Goal: Information Seeking & Learning: Find specific page/section

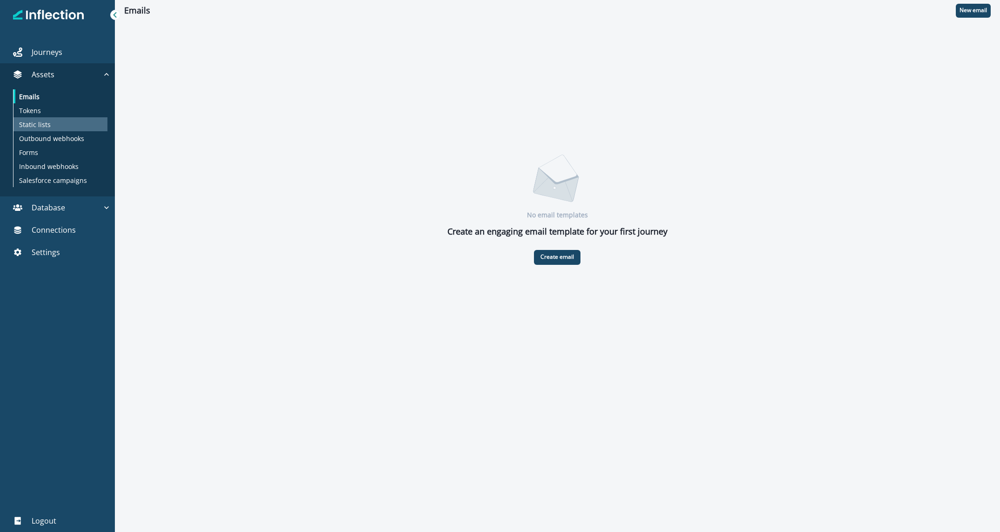
click at [69, 126] on div "Static lists" at bounding box center [60, 124] width 94 height 14
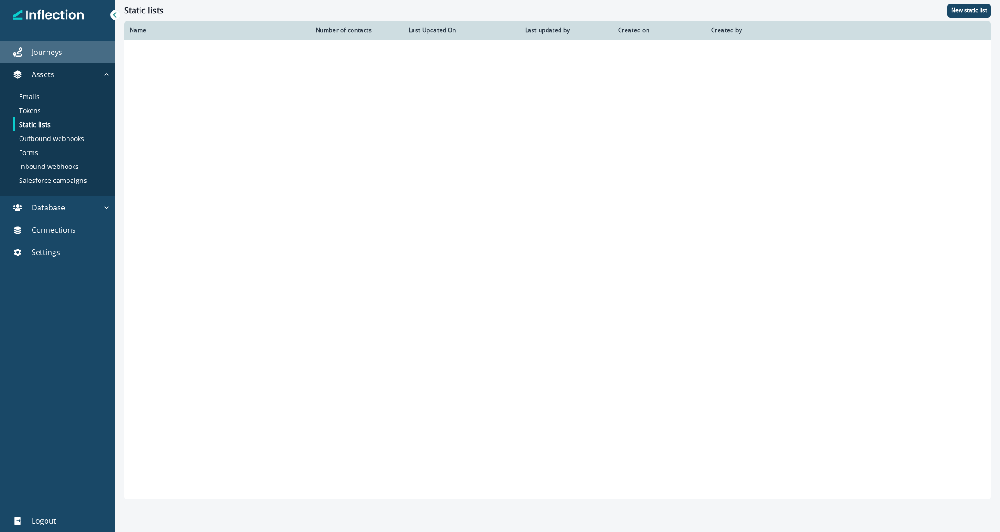
click at [64, 49] on div "Journeys" at bounding box center [57, 52] width 107 height 11
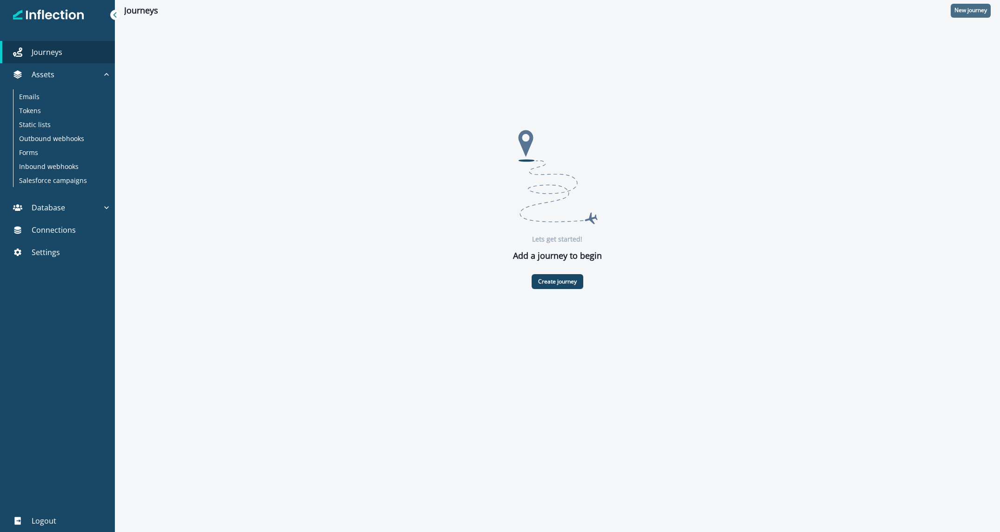
click at [957, 10] on p "New journey" at bounding box center [970, 10] width 33 height 7
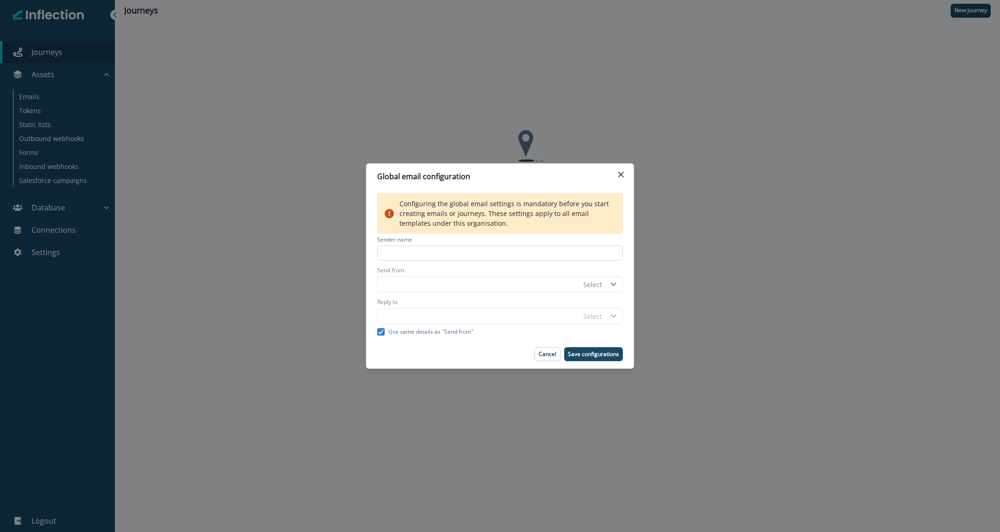
click at [569, 253] on input at bounding box center [500, 253] width 246 height 15
click at [610, 286] on icon at bounding box center [613, 284] width 14 height 7
click at [592, 308] on div "No options" at bounding box center [604, 306] width 50 height 19
click at [551, 355] on p "Cancel" at bounding box center [547, 354] width 18 height 7
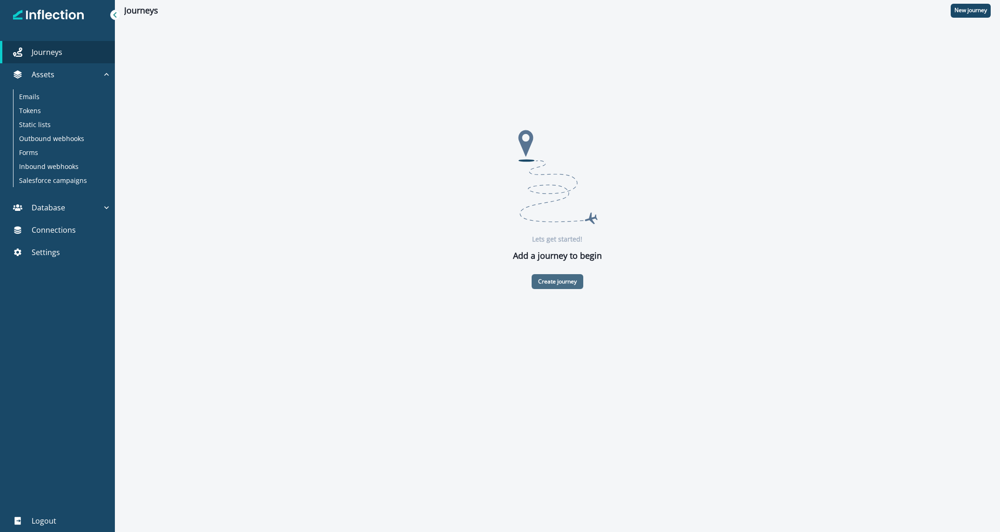
click at [555, 282] on p "Create journey" at bounding box center [557, 281] width 39 height 7
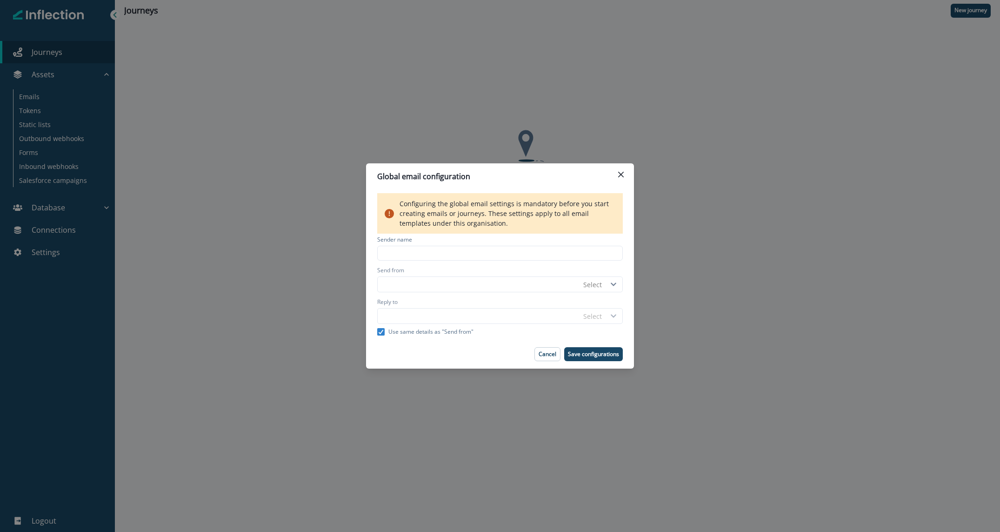
click at [361, 100] on div "Global email configuration Configuring the global email settings is mandatory b…" at bounding box center [500, 266] width 1000 height 532
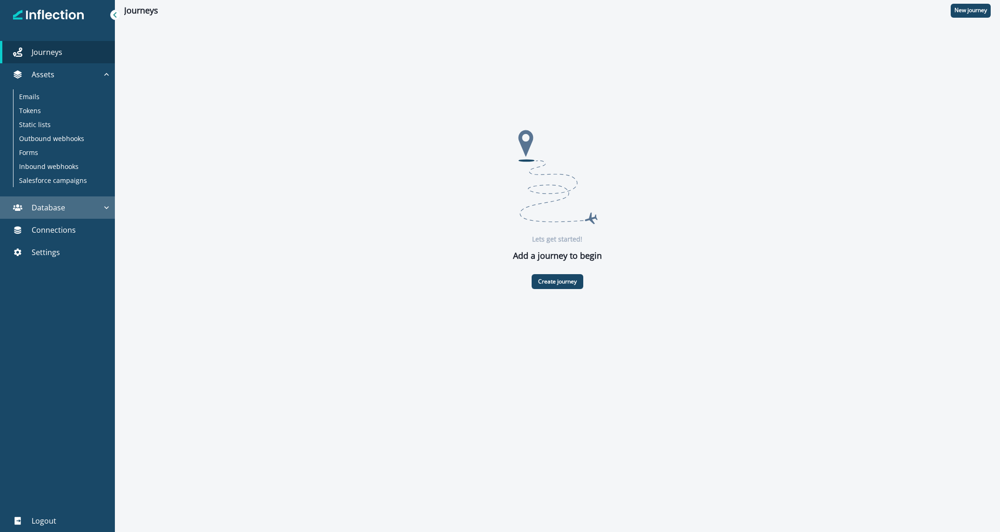
click at [90, 201] on button "Database" at bounding box center [57, 207] width 115 height 22
click at [56, 232] on div "Contacts" at bounding box center [60, 229] width 94 height 14
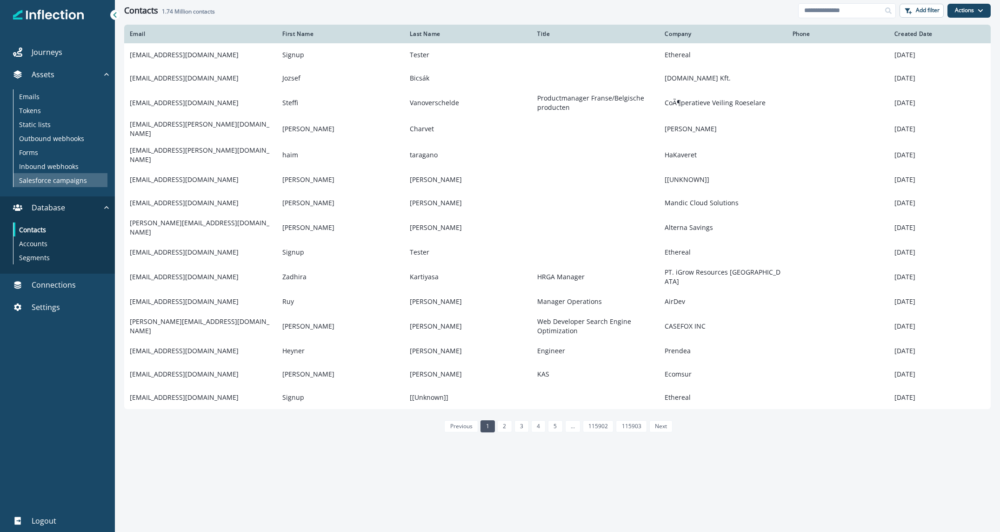
click at [46, 184] on p "Salesforce campaigns" at bounding box center [53, 180] width 68 height 10
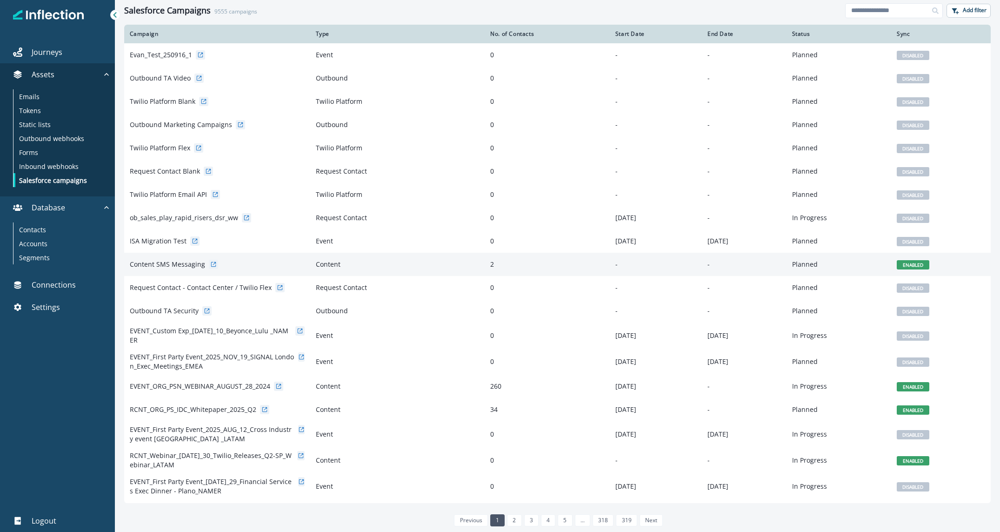
click at [210, 263] on icon at bounding box center [213, 264] width 7 height 7
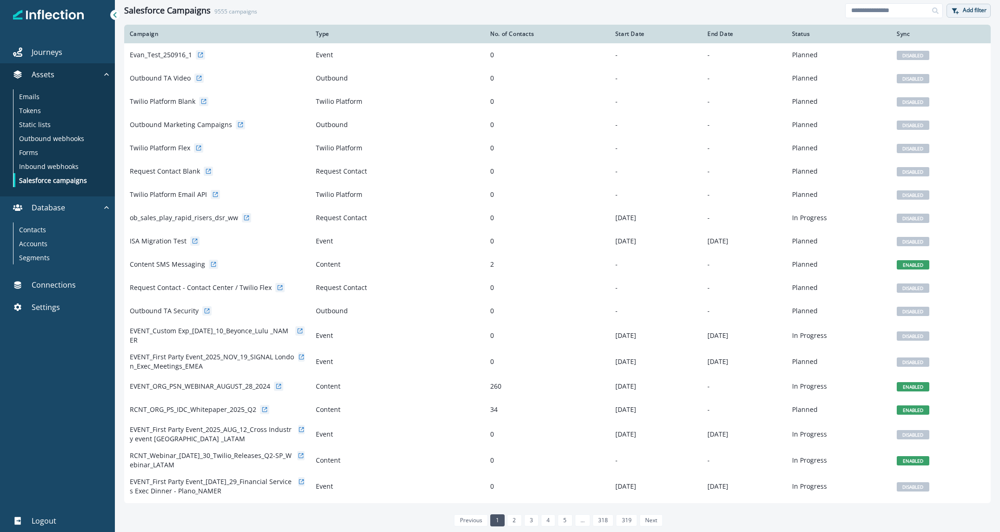
click at [961, 8] on button "Add filter" at bounding box center [968, 11] width 44 height 14
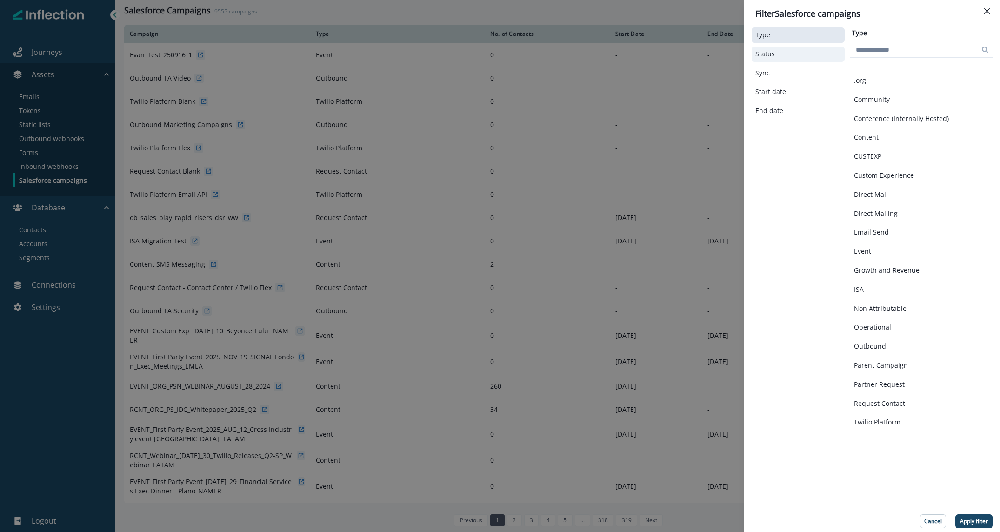
click at [796, 55] on button "Status" at bounding box center [798, 54] width 86 height 8
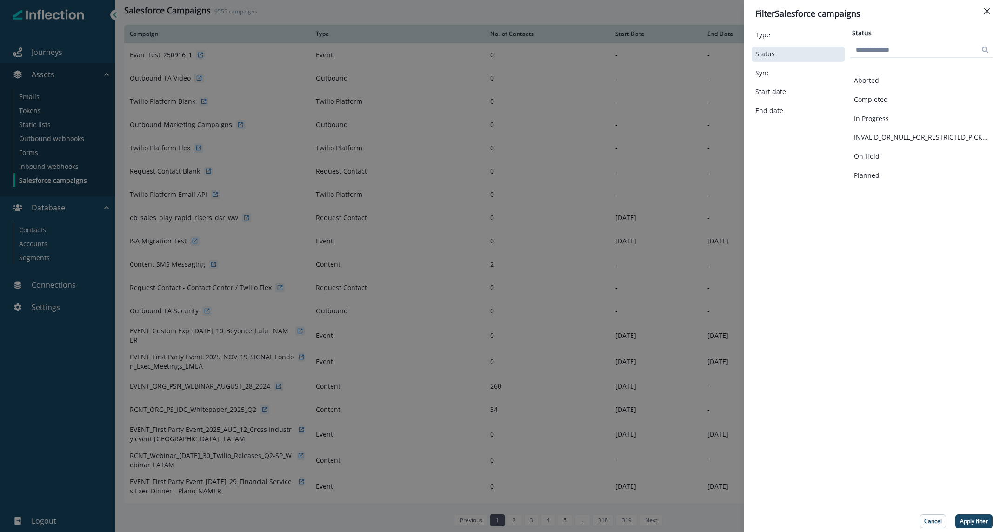
click at [793, 47] on div "Status" at bounding box center [797, 54] width 93 height 15
click at [788, 30] on div "Type" at bounding box center [797, 34] width 93 height 15
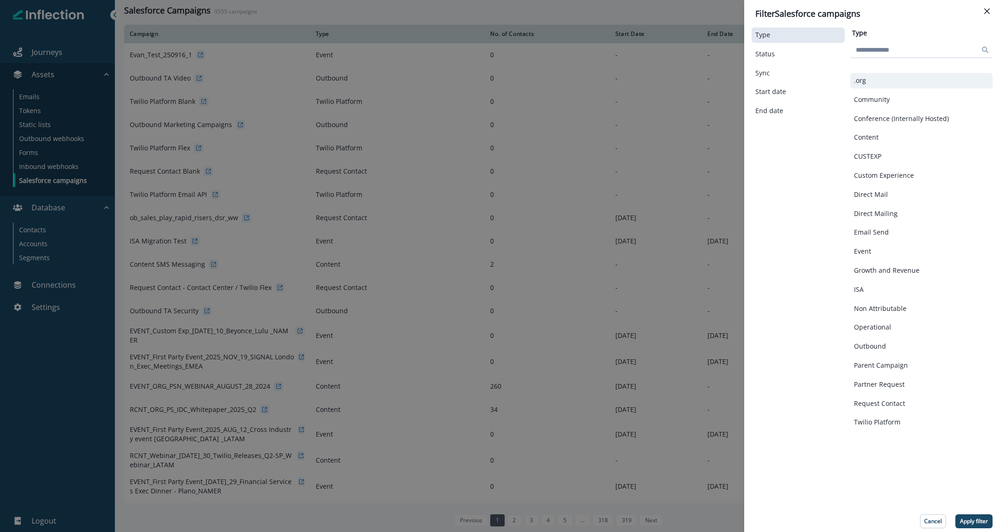
click at [872, 79] on button ".org" at bounding box center [921, 81] width 135 height 8
click at [878, 137] on button "Content" at bounding box center [921, 137] width 135 height 8
click at [881, 231] on p "Email Send" at bounding box center [871, 232] width 35 height 8
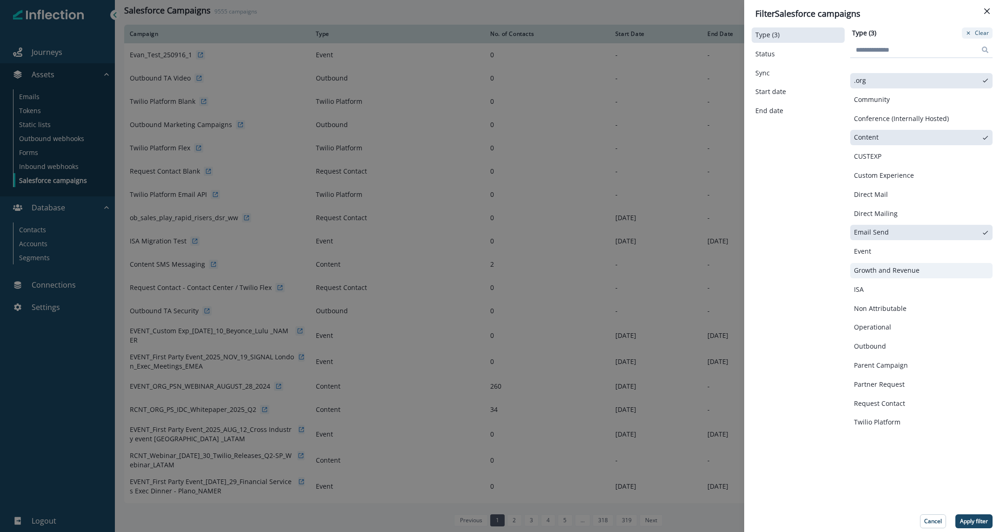
click at [885, 269] on p "Growth and Revenue" at bounding box center [887, 270] width 66 height 8
click at [882, 286] on button "ISA" at bounding box center [921, 290] width 135 height 8
click at [883, 314] on div "Non Attributable" at bounding box center [921, 308] width 142 height 15
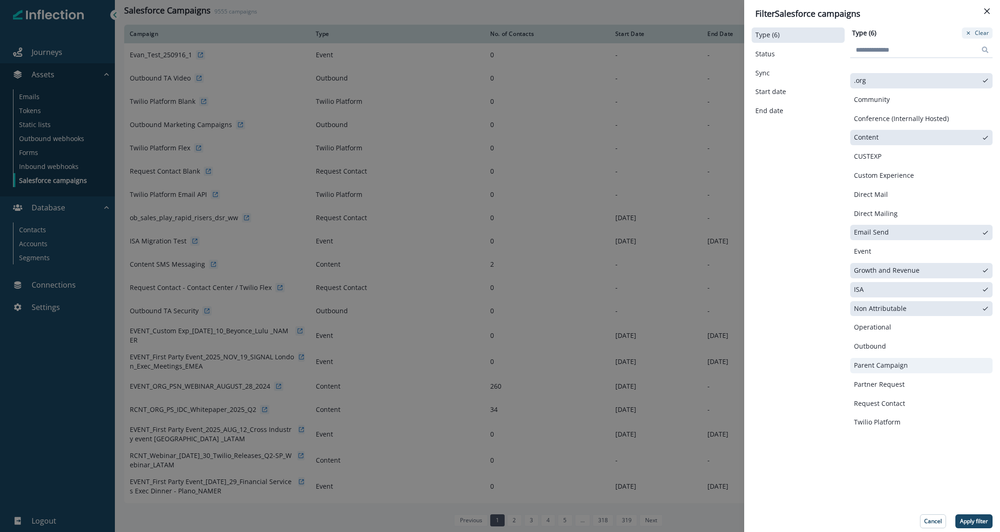
click at [898, 365] on p "Parent Campaign" at bounding box center [881, 365] width 54 height 8
click at [982, 522] on p "Apply filter" at bounding box center [974, 521] width 28 height 7
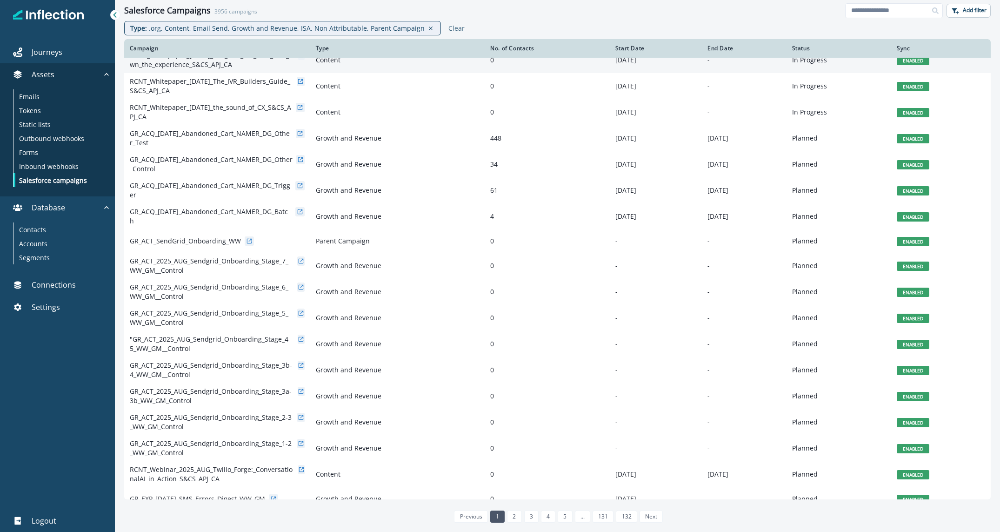
scroll to position [335, 0]
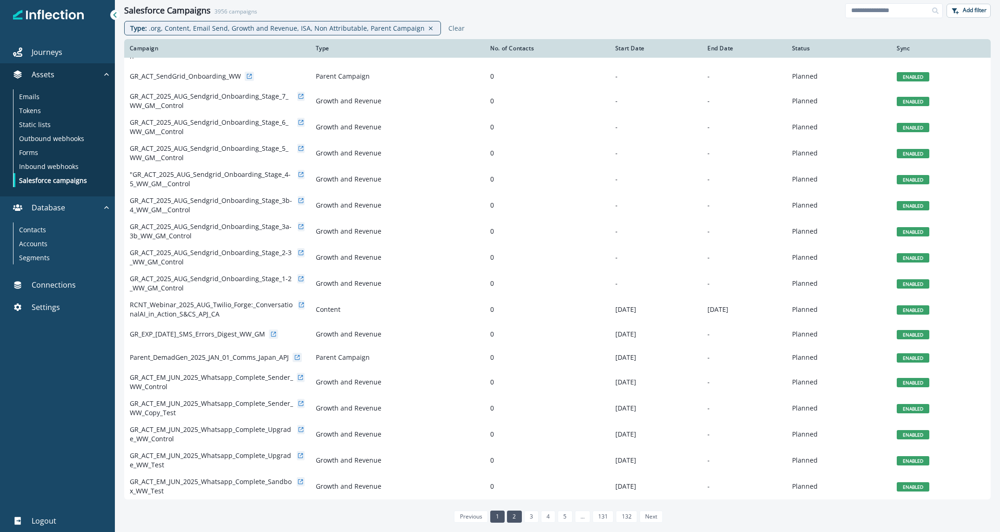
click at [518, 512] on link "2" at bounding box center [514, 516] width 14 height 12
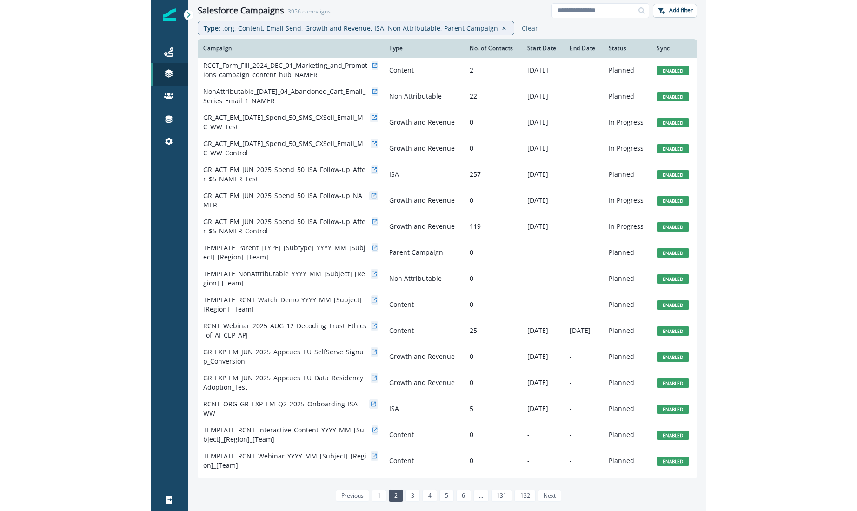
scroll to position [339, 0]
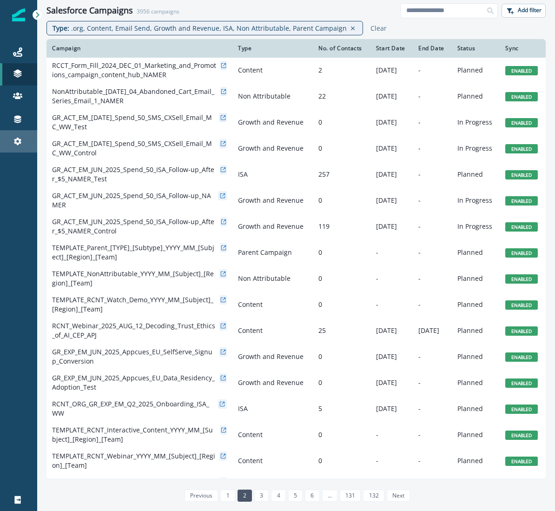
click at [21, 140] on icon at bounding box center [17, 141] width 9 height 9
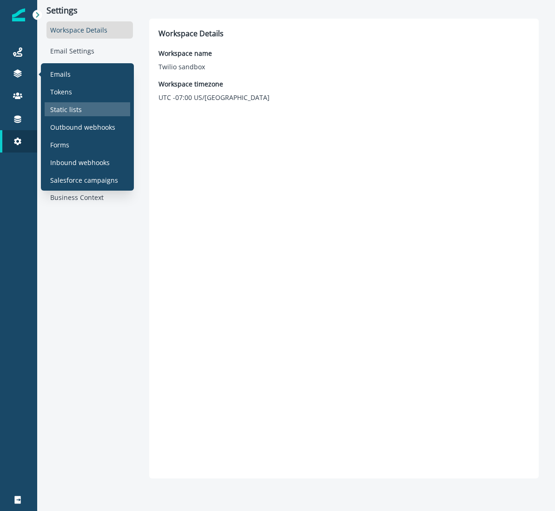
click at [65, 106] on p "Static lists" at bounding box center [66, 110] width 32 height 10
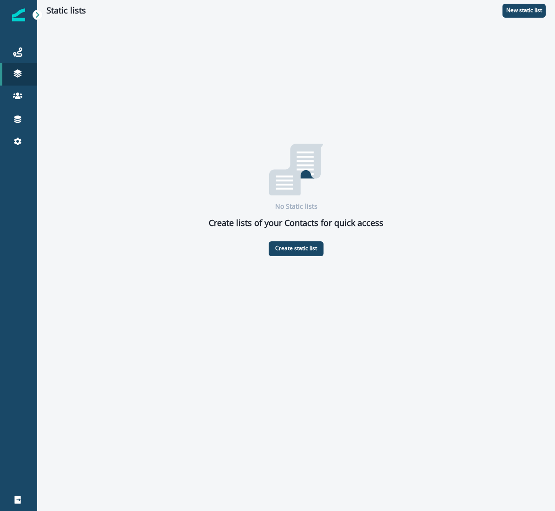
click at [281, 147] on img at bounding box center [296, 170] width 54 height 52
click at [304, 252] on p "Create static list" at bounding box center [296, 248] width 42 height 7
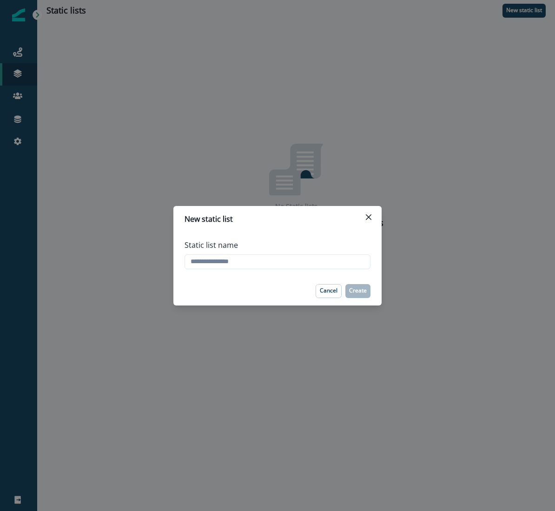
click at [376, 212] on header "New static list" at bounding box center [277, 219] width 208 height 26
click at [372, 214] on button "Close" at bounding box center [368, 217] width 15 height 15
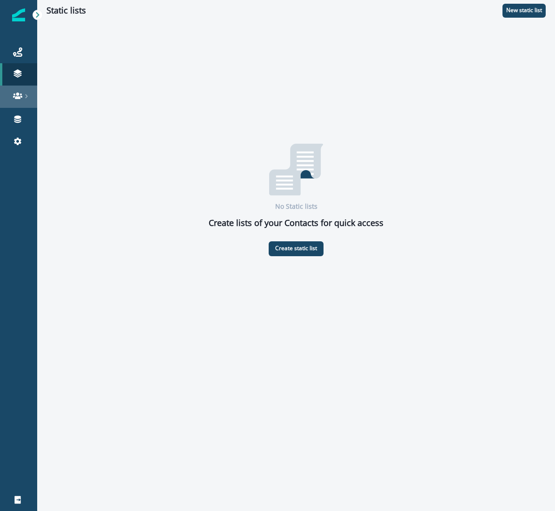
click at [28, 101] on link at bounding box center [18, 97] width 37 height 22
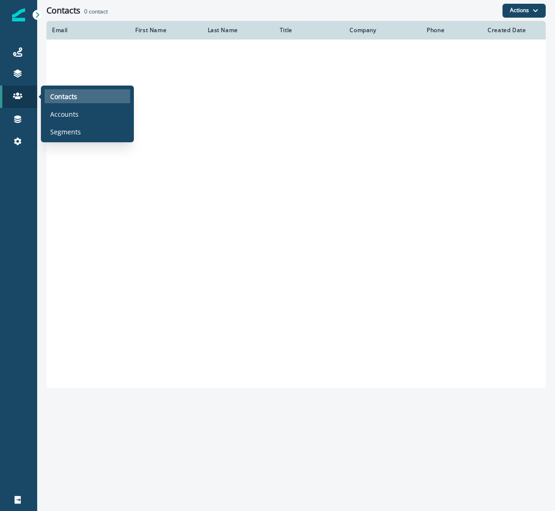
click at [51, 95] on p "Contacts" at bounding box center [63, 97] width 27 height 10
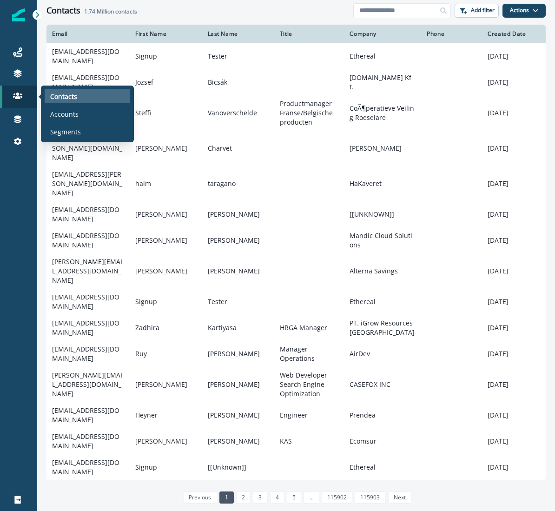
click at [66, 94] on p "Contacts" at bounding box center [63, 97] width 27 height 10
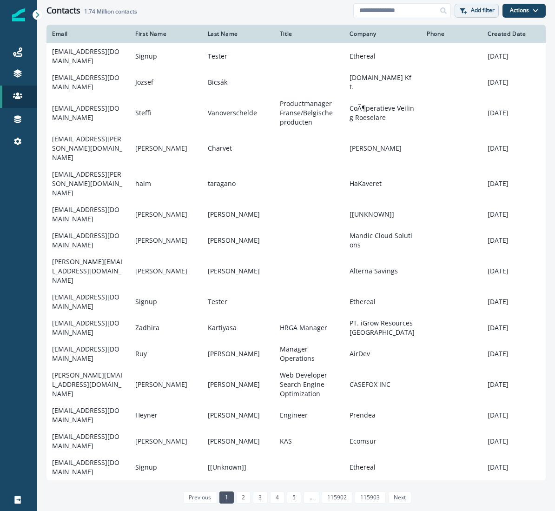
click at [464, 8] on icon "button" at bounding box center [462, 10] width 5 height 5
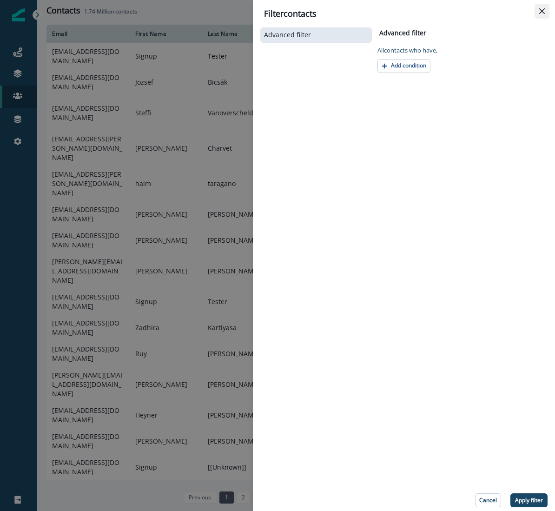
click at [540, 10] on icon "Close" at bounding box center [542, 11] width 6 height 6
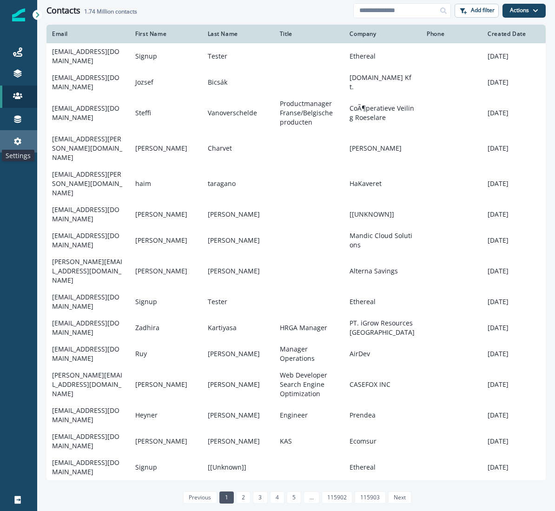
click at [16, 144] on icon at bounding box center [17, 141] width 9 height 9
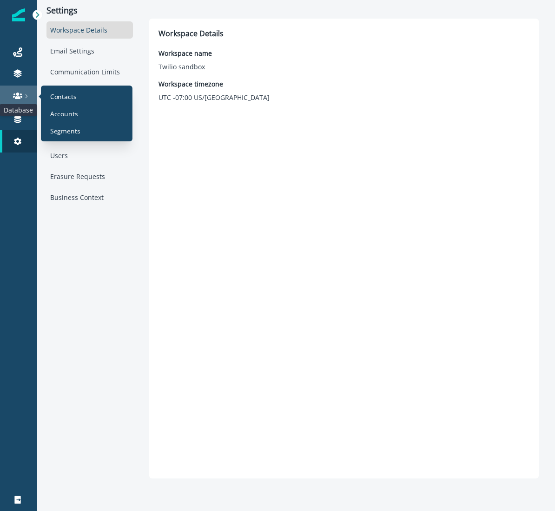
click at [18, 93] on icon at bounding box center [17, 96] width 9 height 7
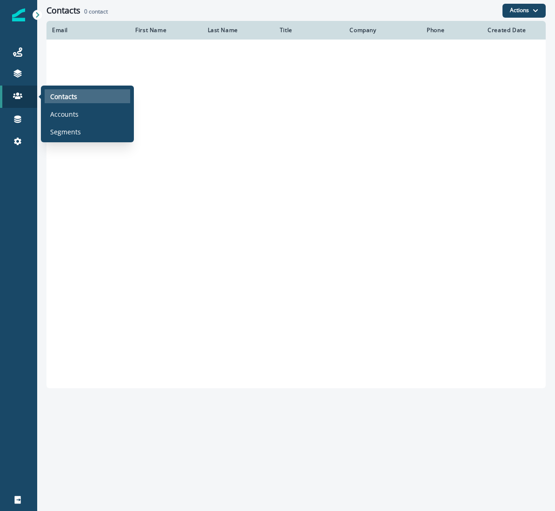
click at [65, 92] on p "Contacts" at bounding box center [63, 97] width 27 height 10
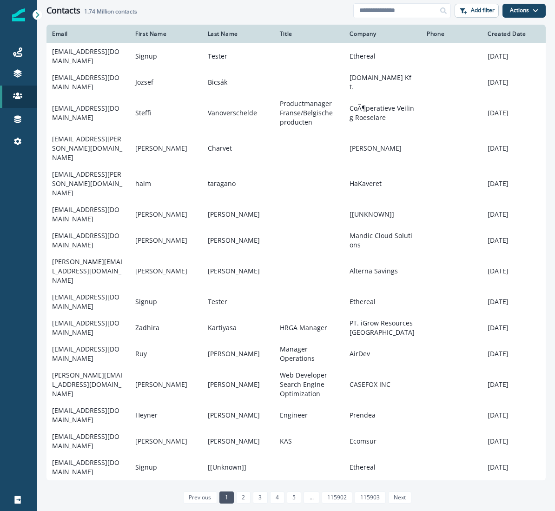
click at [2, 473] on div at bounding box center [18, 326] width 37 height 325
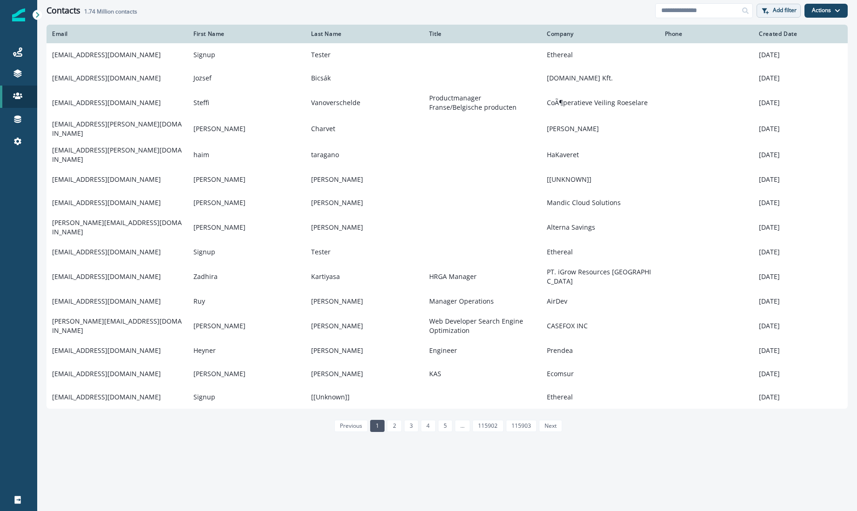
click at [797, 8] on button "Add filter" at bounding box center [779, 11] width 44 height 14
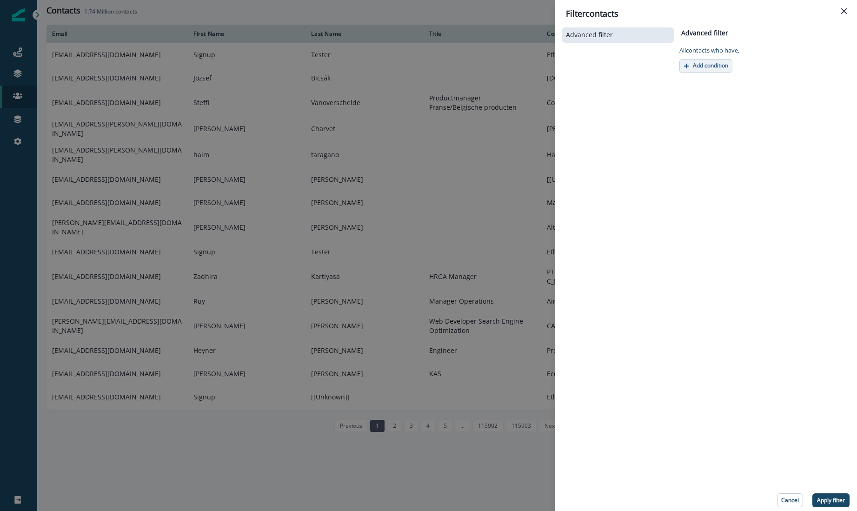
click at [700, 66] on p "Add condition" at bounding box center [710, 65] width 35 height 7
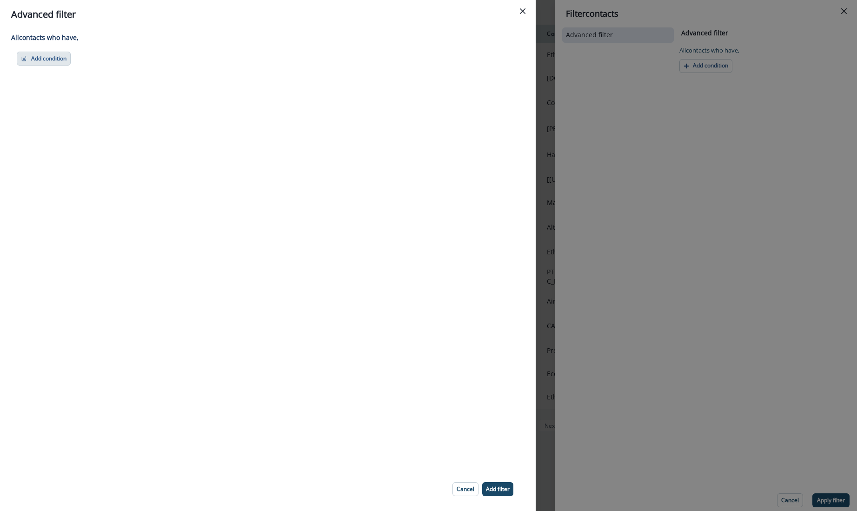
click at [68, 59] on button "Add condition" at bounding box center [44, 59] width 54 height 14
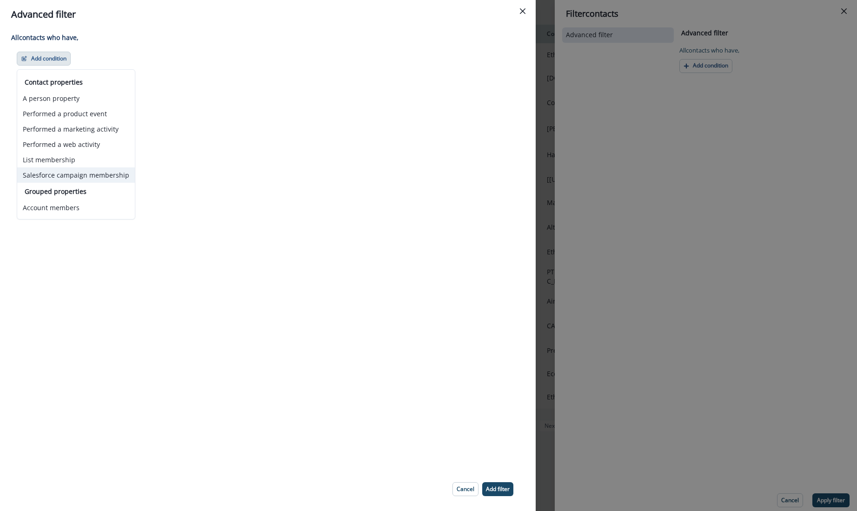
click at [66, 178] on button "Salesforce campaign membership" at bounding box center [76, 174] width 118 height 15
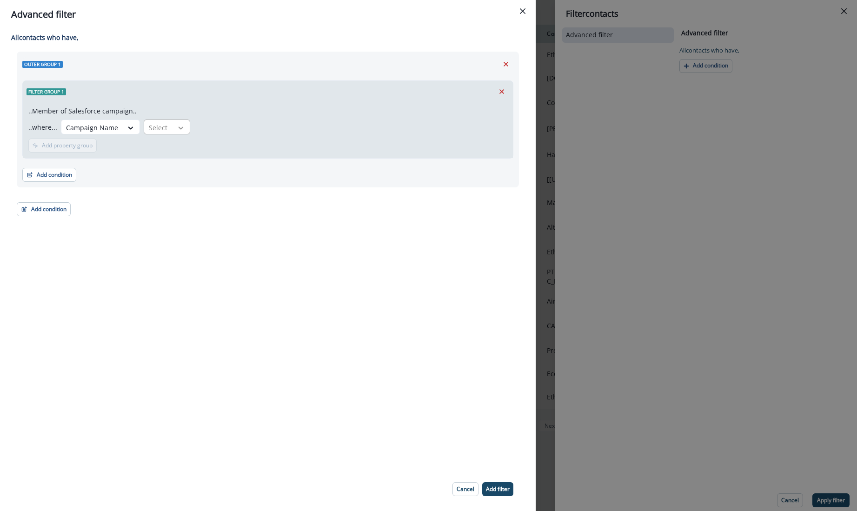
click at [177, 128] on icon at bounding box center [181, 127] width 8 height 9
click at [168, 233] on div "contains" at bounding box center [177, 234] width 73 height 17
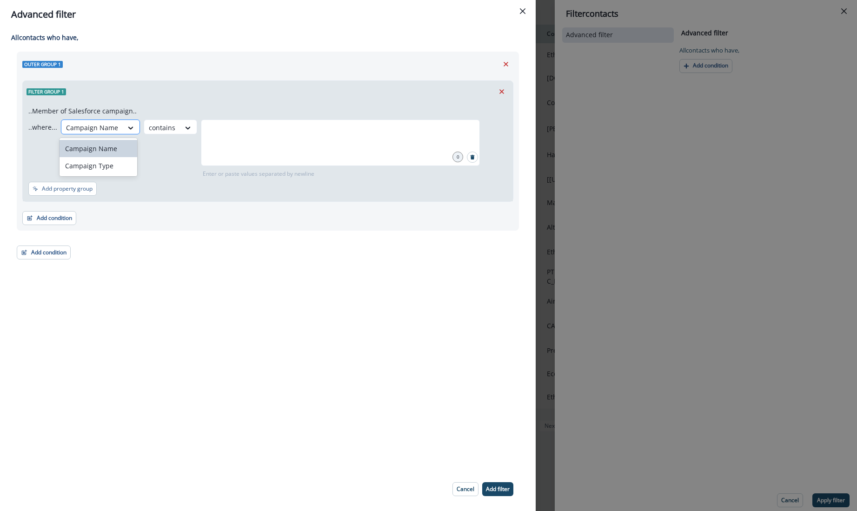
click at [117, 125] on div "Campaign Name" at bounding box center [91, 127] width 61 height 15
click at [109, 162] on div "Campaign Type" at bounding box center [98, 165] width 77 height 17
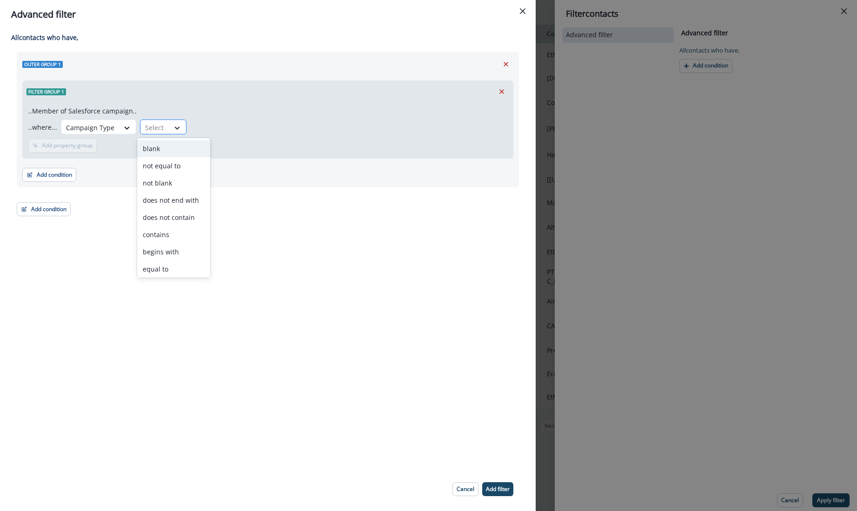
click at [169, 126] on div at bounding box center [177, 127] width 16 height 9
click at [182, 234] on div "contains" at bounding box center [173, 234] width 73 height 17
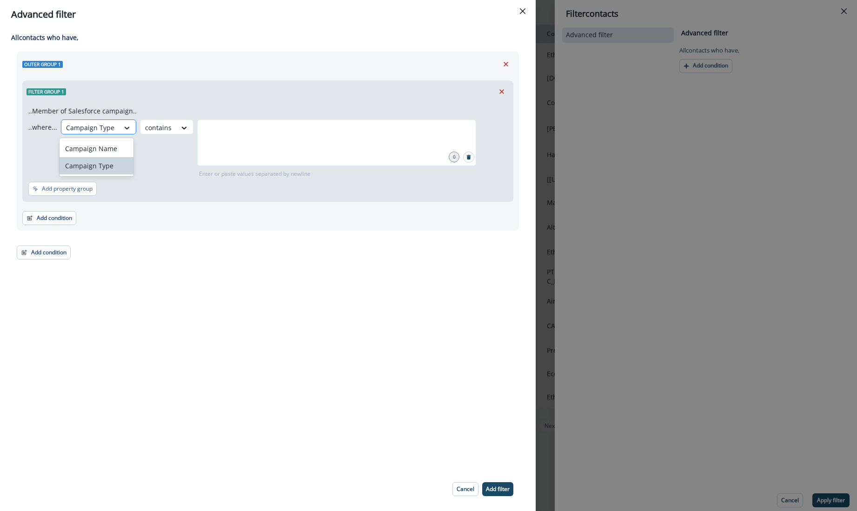
click at [123, 123] on icon at bounding box center [127, 127] width 8 height 9
click at [114, 144] on div "Campaign Name" at bounding box center [96, 148] width 73 height 17
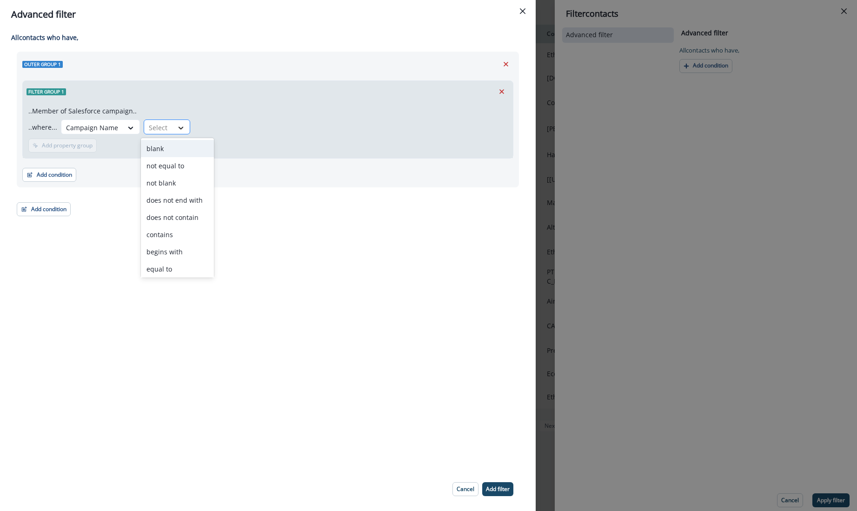
click at [177, 127] on icon at bounding box center [181, 127] width 8 height 9
click at [352, 236] on div "All contact s who have, Outer group 1 Filter group 1 ..Member of Salesforce cam…" at bounding box center [268, 248] width 536 height 439
click at [529, 9] on button "Close" at bounding box center [522, 11] width 15 height 15
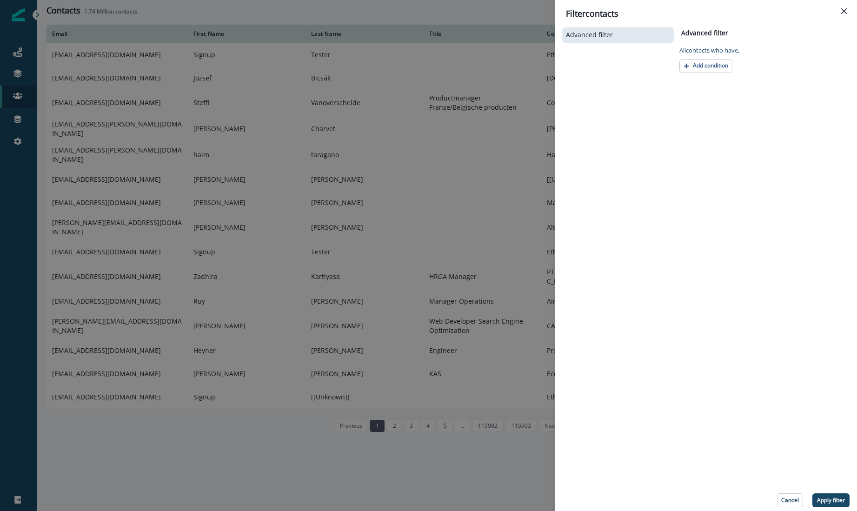
click at [362, 134] on div "Filter contacts Advanced filter Advanced filter Clear All contact s who have, A…" at bounding box center [428, 255] width 857 height 511
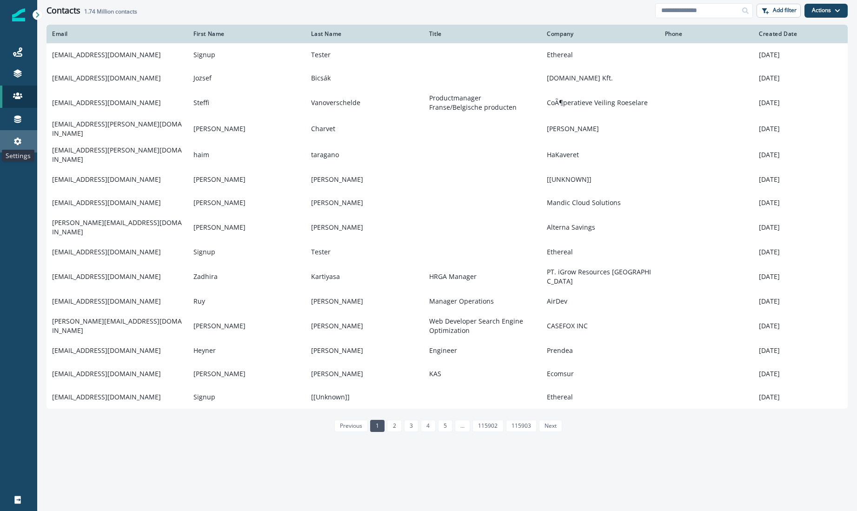
click at [16, 144] on icon at bounding box center [17, 141] width 9 height 9
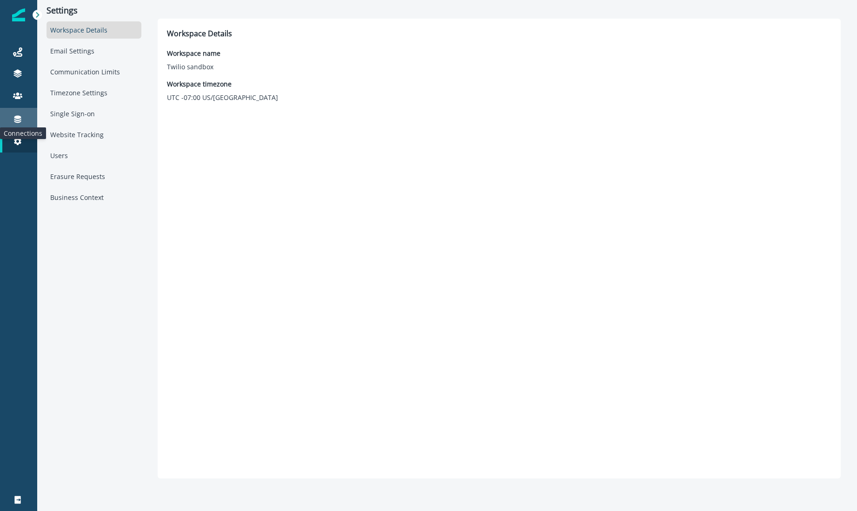
click at [16, 116] on icon at bounding box center [17, 119] width 7 height 7
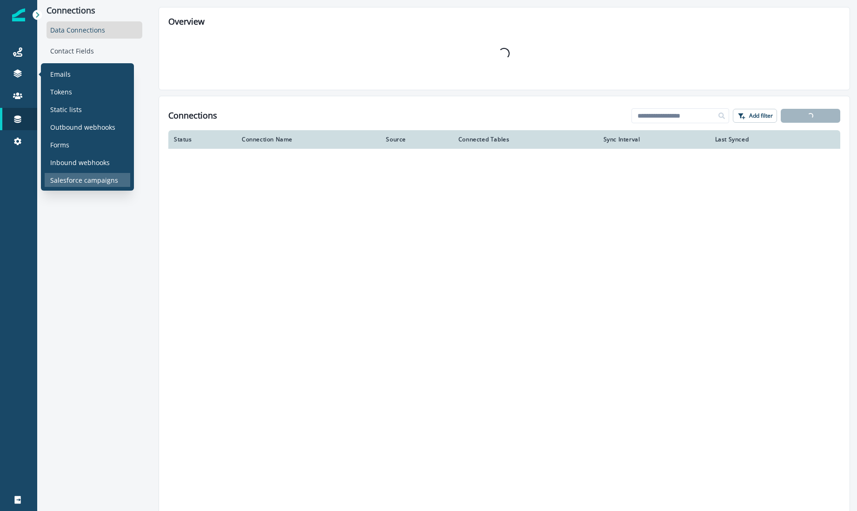
click at [74, 179] on p "Salesforce campaigns" at bounding box center [84, 180] width 68 height 10
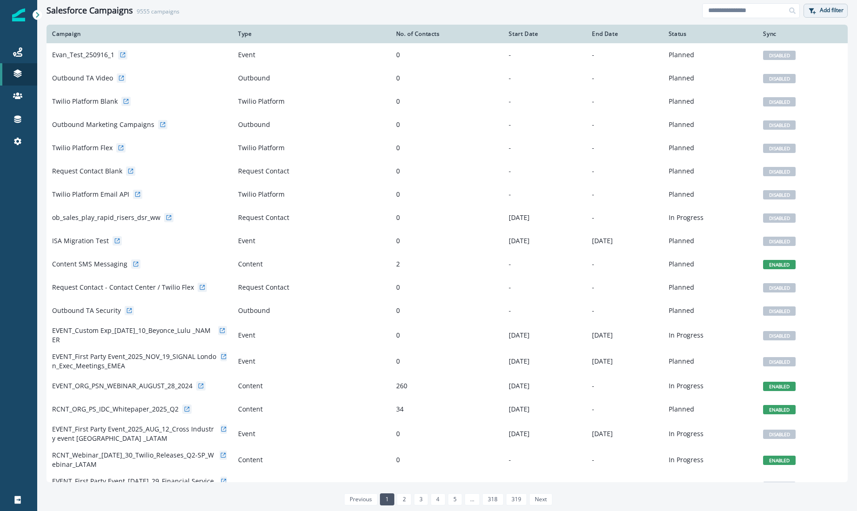
click at [824, 5] on button "Add filter" at bounding box center [826, 11] width 44 height 14
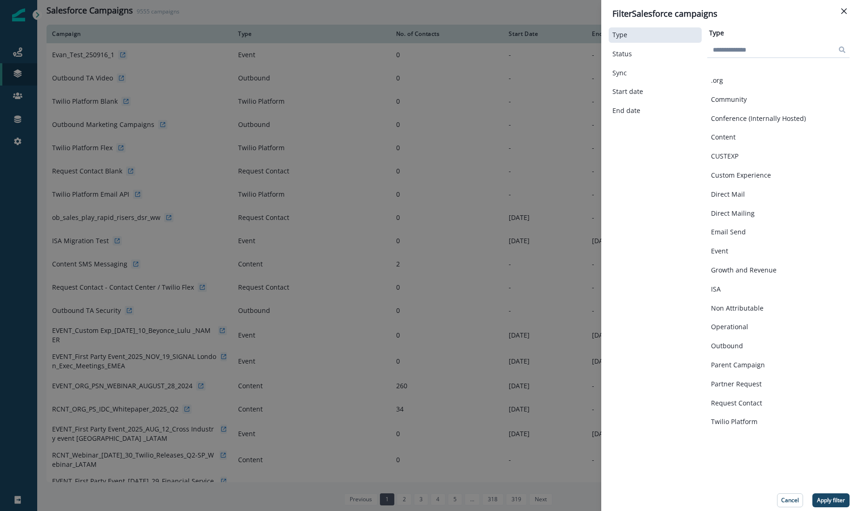
click at [735, 280] on div ".org Community Conference (Internally Hosted) Content CUSTEXP Custom Experience…" at bounding box center [778, 246] width 142 height 368
click at [728, 292] on button "ISA" at bounding box center [778, 290] width 135 height 8
click at [832, 492] on div "Type (1) Status Sync Start date End date Type (1) Clear .org Community Conferen…" at bounding box center [729, 267] width 241 height 482
click at [836, 499] on p "Apply filter" at bounding box center [831, 500] width 28 height 7
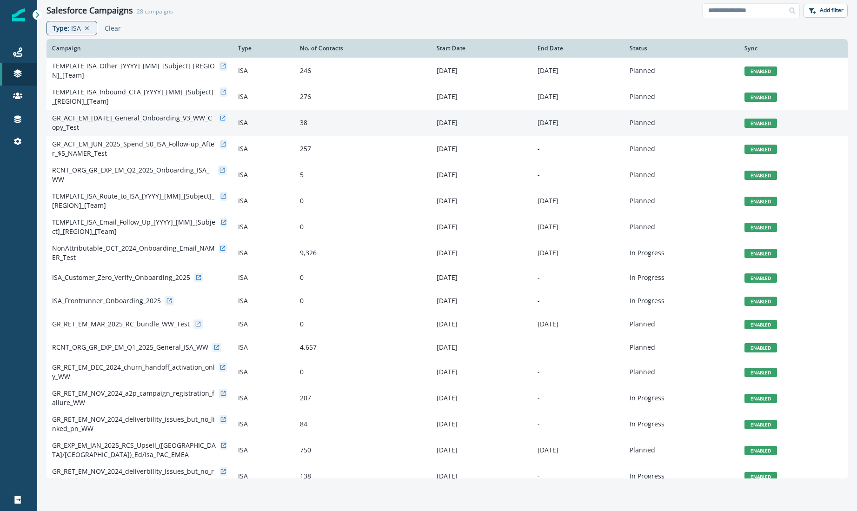
click at [60, 120] on p "GR_ACT_EM_[DATE]_General_Onboarding_V3_WW_Copy_Test" at bounding box center [133, 122] width 163 height 19
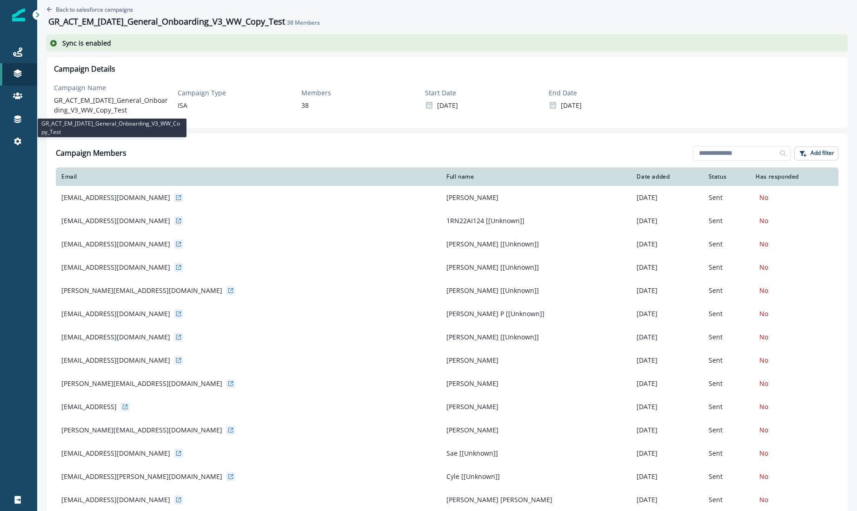
drag, startPoint x: 54, startPoint y: 101, endPoint x: 138, endPoint y: 112, distance: 84.4
click at [138, 112] on p "GR_ACT_EM_[DATE]_General_Onboarding_V3_WW_Copy_Test" at bounding box center [112, 105] width 116 height 20
copy p "GR_ACT_EM_[DATE]_General_Onboarding_V3_WW_Copy_Test"
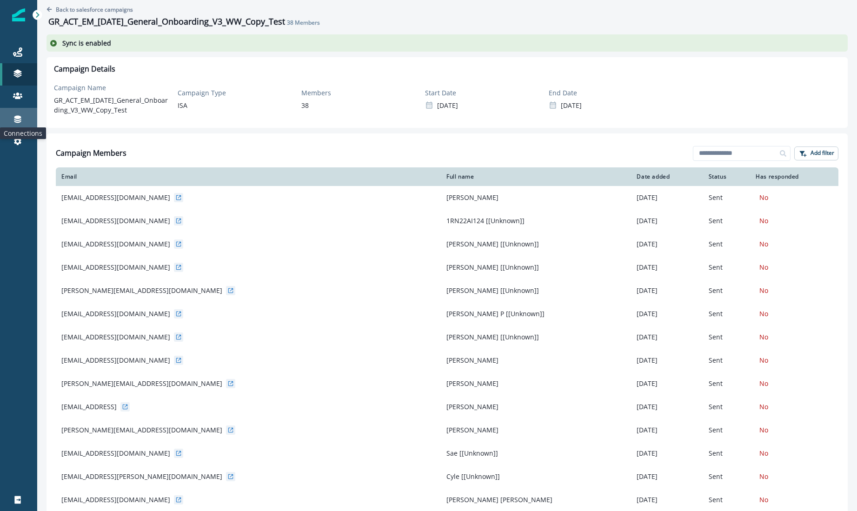
click at [20, 114] on icon at bounding box center [17, 118] width 9 height 9
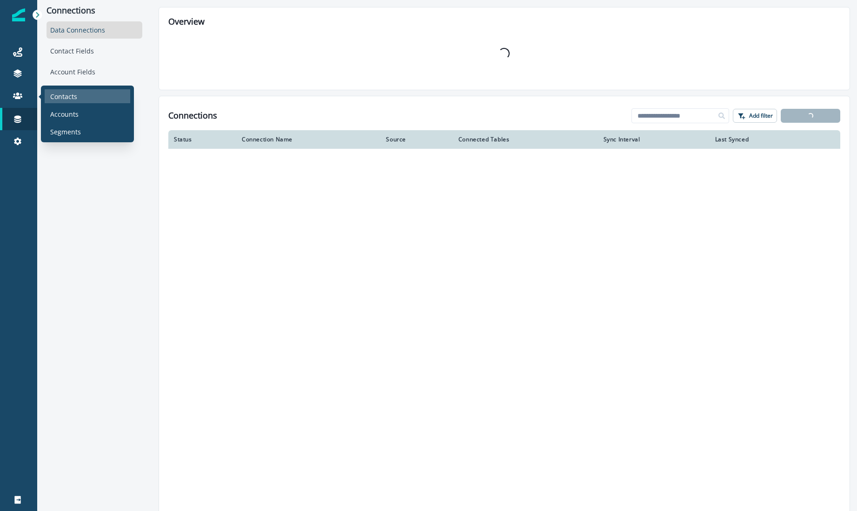
click at [59, 90] on div "Contacts" at bounding box center [88, 96] width 86 height 14
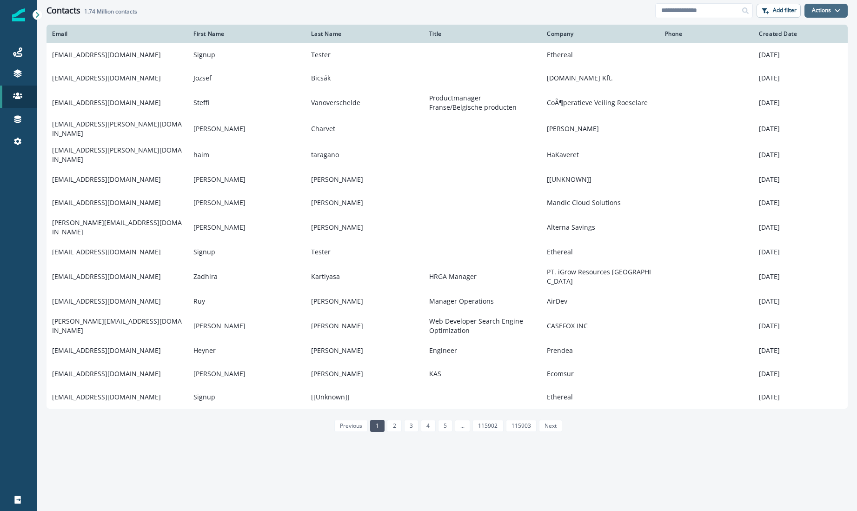
click at [819, 6] on button "Actions" at bounding box center [825, 11] width 43 height 14
click at [775, 11] on p "Add filter" at bounding box center [785, 10] width 24 height 7
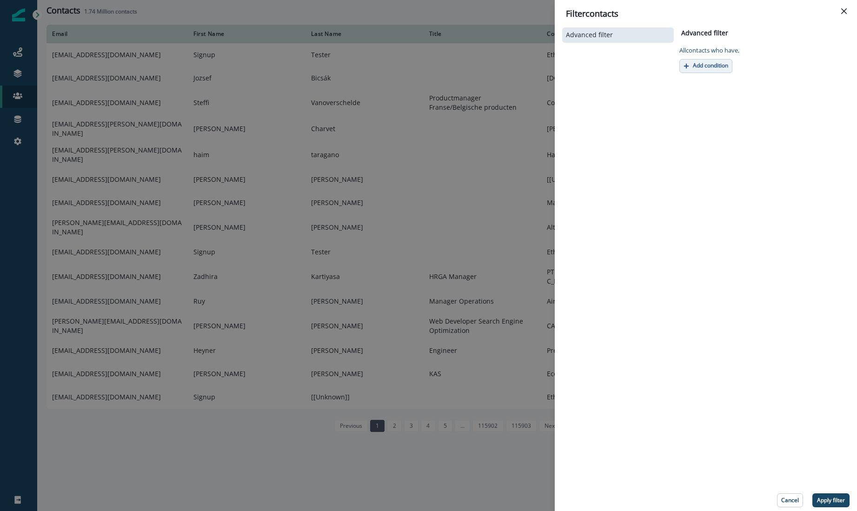
click at [715, 65] on p "Add condition" at bounding box center [710, 65] width 35 height 7
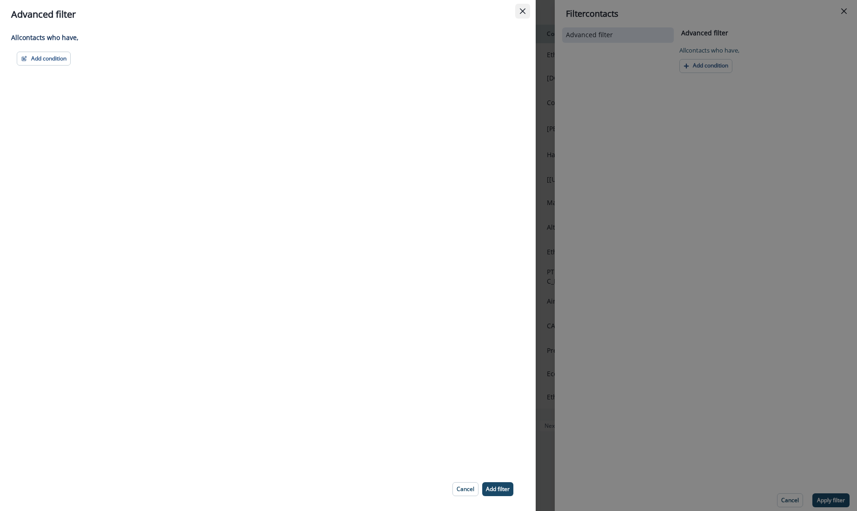
click at [525, 12] on button "Close" at bounding box center [522, 11] width 15 height 15
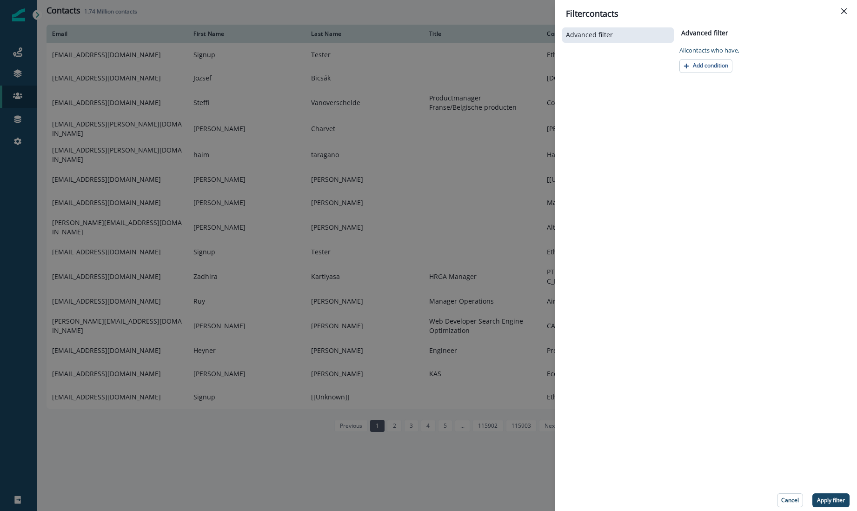
click at [696, 54] on p "All contact s who have," at bounding box center [709, 50] width 60 height 9
click at [701, 63] on p "Add condition" at bounding box center [710, 65] width 35 height 7
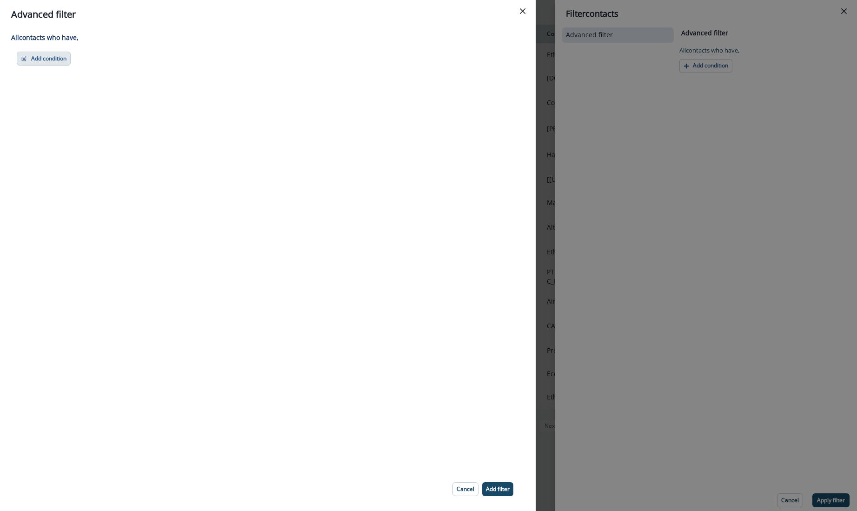
click at [27, 53] on button "Add condition" at bounding box center [44, 59] width 54 height 14
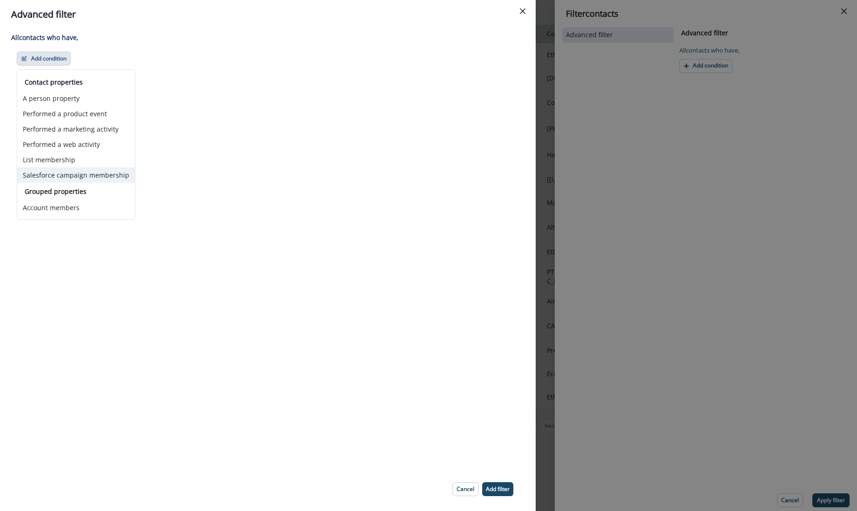
click at [64, 175] on button "Salesforce campaign membership" at bounding box center [76, 174] width 118 height 15
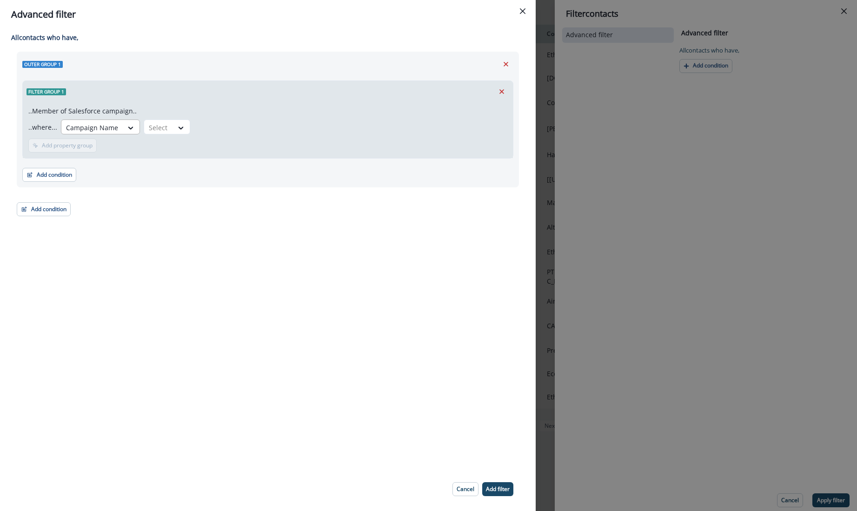
click at [105, 126] on div at bounding box center [92, 128] width 52 height 12
click at [154, 126] on div at bounding box center [159, 128] width 20 height 12
click at [175, 233] on div "contains" at bounding box center [177, 234] width 73 height 17
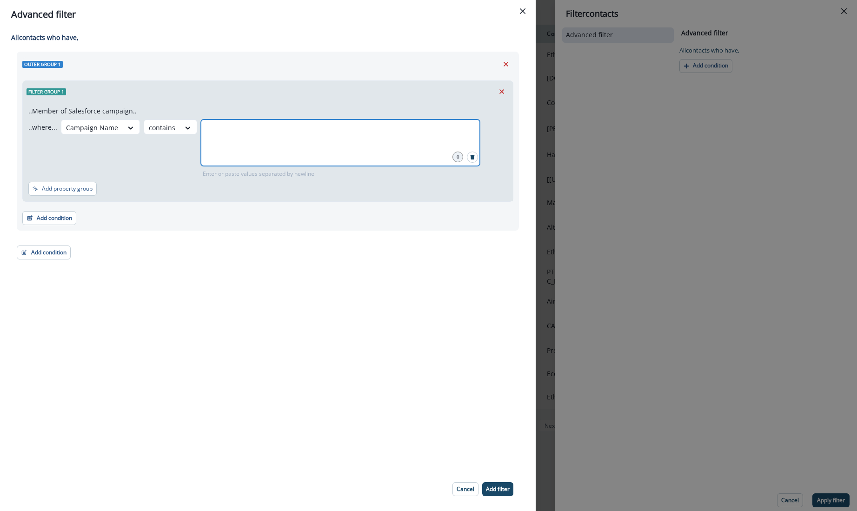
click at [228, 124] on input "text" at bounding box center [340, 131] width 276 height 19
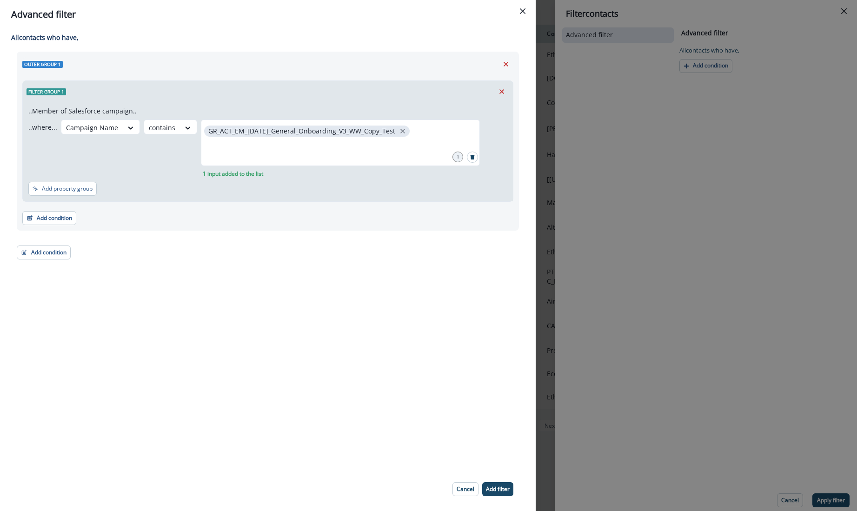
click at [256, 259] on div "All contact s who have, Outer group 1 Filter group 1 ..Member of Salesforce cam…" at bounding box center [268, 248] width 536 height 439
click at [496, 490] on p "Add filter" at bounding box center [498, 489] width 24 height 7
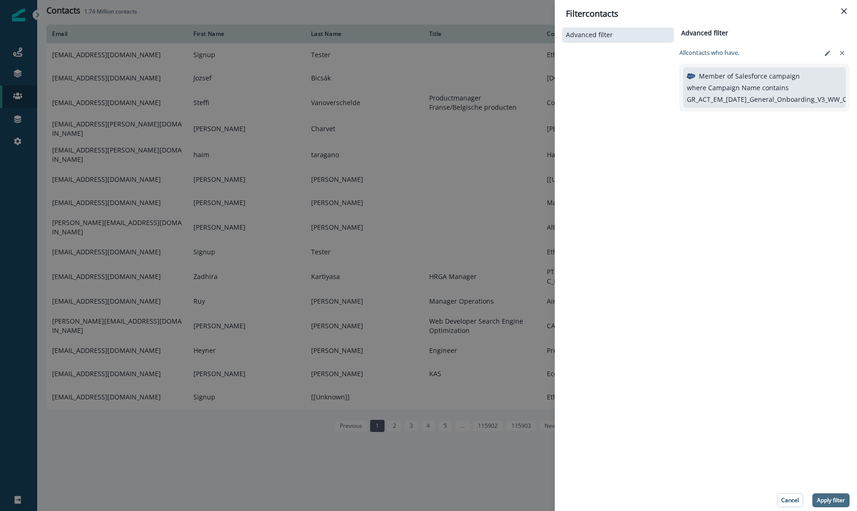
click at [831, 498] on p "Apply filter" at bounding box center [831, 500] width 28 height 7
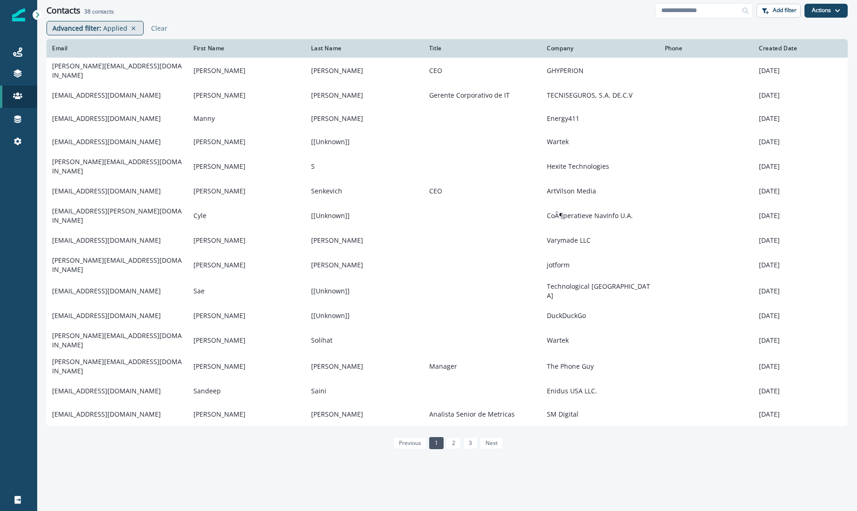
click at [60, 27] on p "Advanced filter :" at bounding box center [77, 28] width 49 height 10
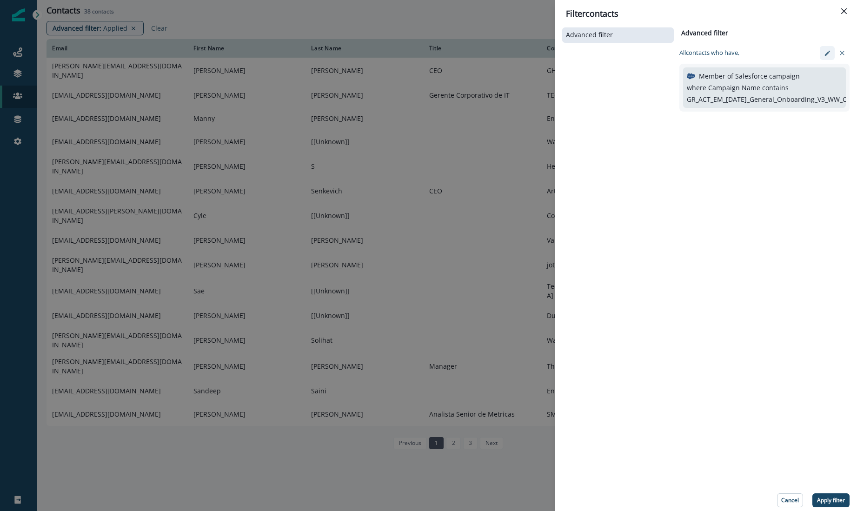
click at [824, 52] on icon "edit-filter" at bounding box center [827, 53] width 7 height 7
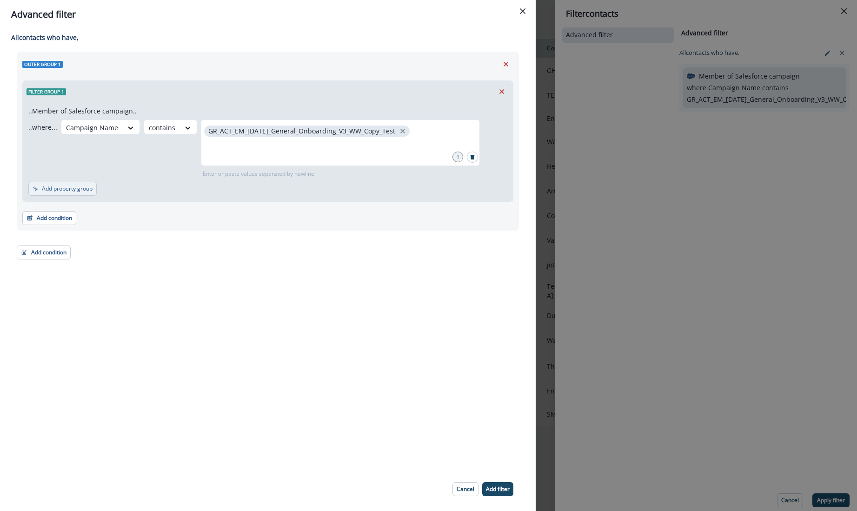
click at [63, 187] on p "Add property group" at bounding box center [67, 189] width 51 height 7
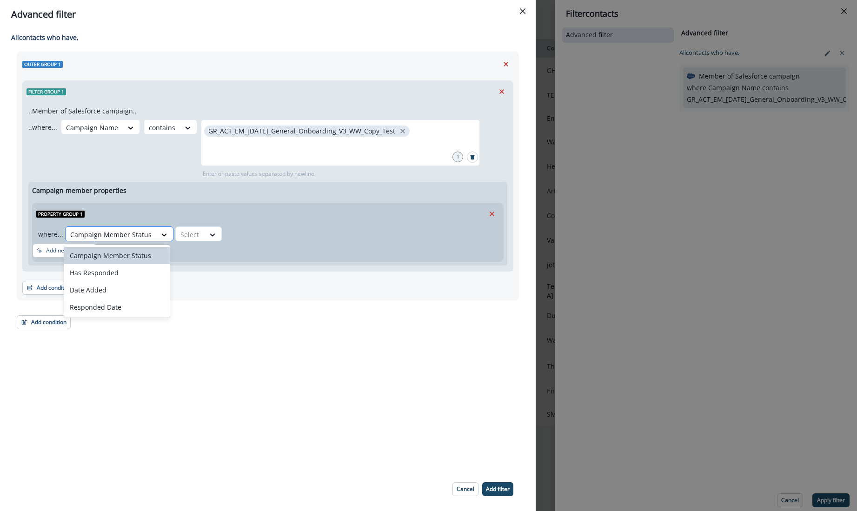
click at [131, 232] on div at bounding box center [110, 235] width 81 height 12
click at [122, 274] on div "Has Responded" at bounding box center [117, 272] width 106 height 17
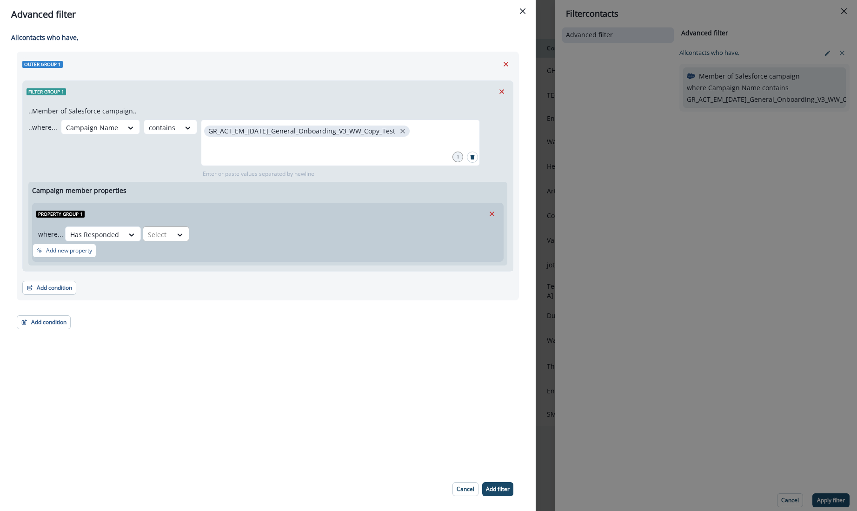
click at [165, 233] on div at bounding box center [158, 235] width 20 height 12
click at [158, 254] on div "true" at bounding box center [163, 255] width 47 height 17
click at [505, 486] on p "Add filter" at bounding box center [498, 489] width 24 height 7
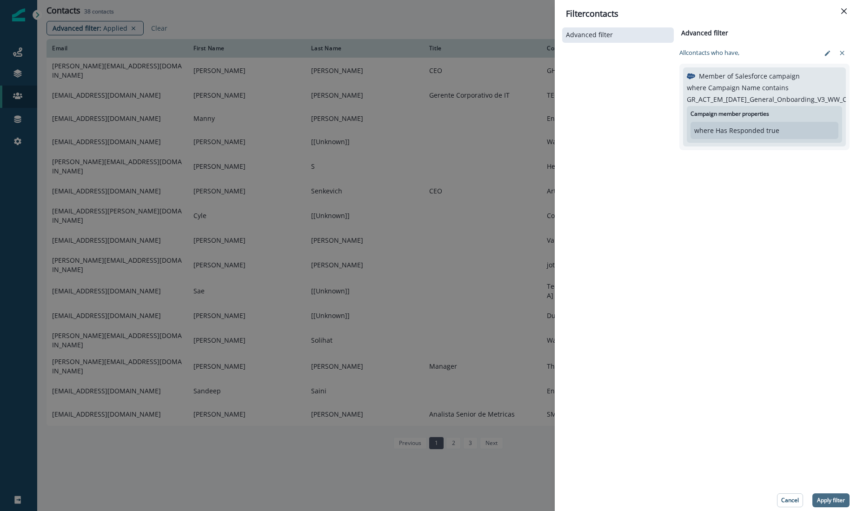
click at [827, 494] on button "Apply filter" at bounding box center [830, 500] width 37 height 14
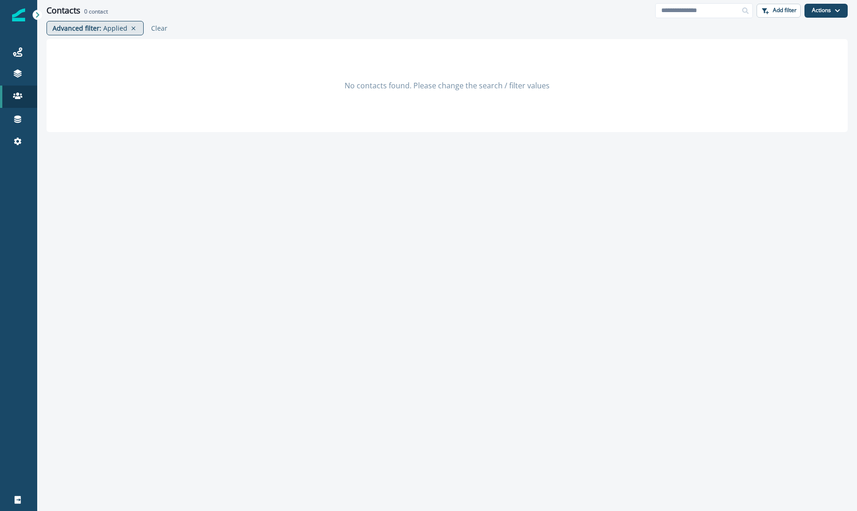
click at [80, 28] on p "Advanced filter :" at bounding box center [77, 28] width 49 height 10
click at [95, 32] on p "Advanced filter :" at bounding box center [77, 28] width 49 height 10
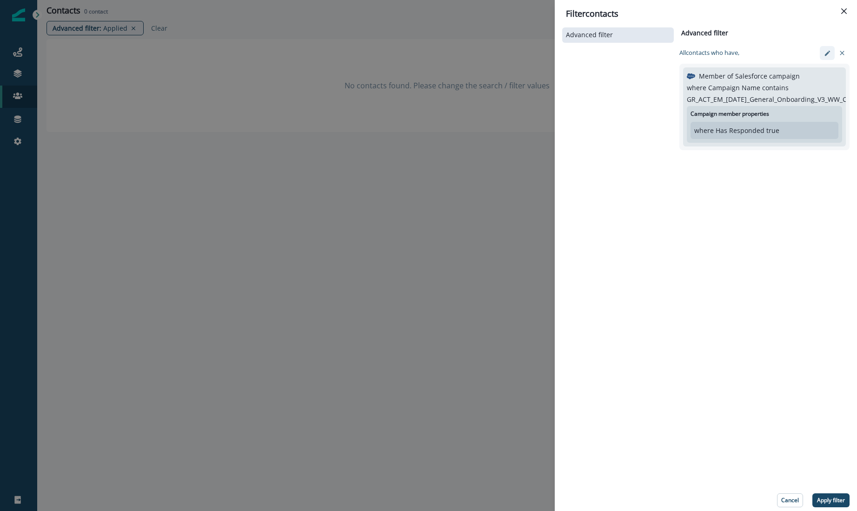
click at [824, 56] on icon "edit-filter" at bounding box center [827, 53] width 7 height 7
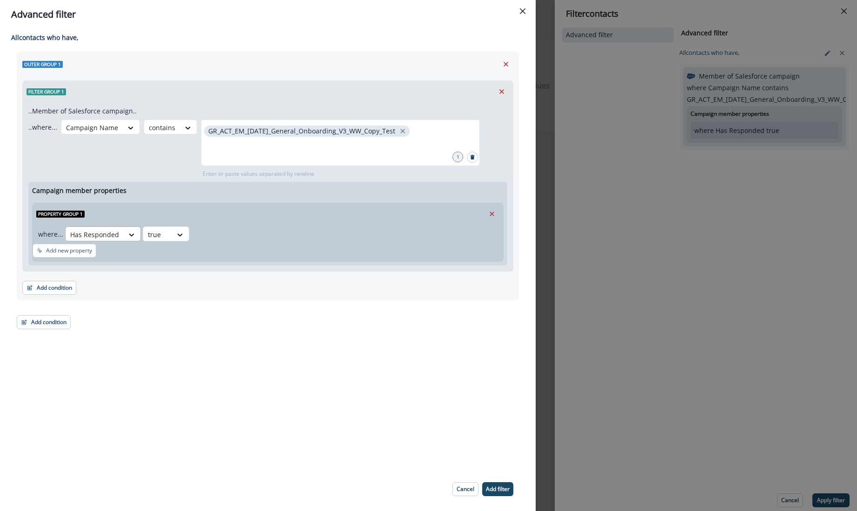
click at [110, 231] on div at bounding box center [94, 235] width 49 height 12
click at [496, 213] on icon "Remove" at bounding box center [492, 214] width 8 height 8
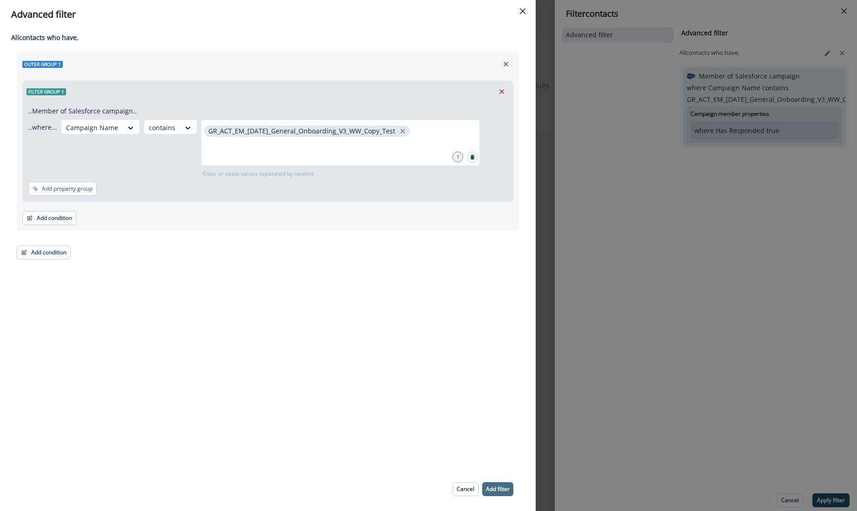
click at [498, 484] on button "Add filter" at bounding box center [497, 489] width 31 height 14
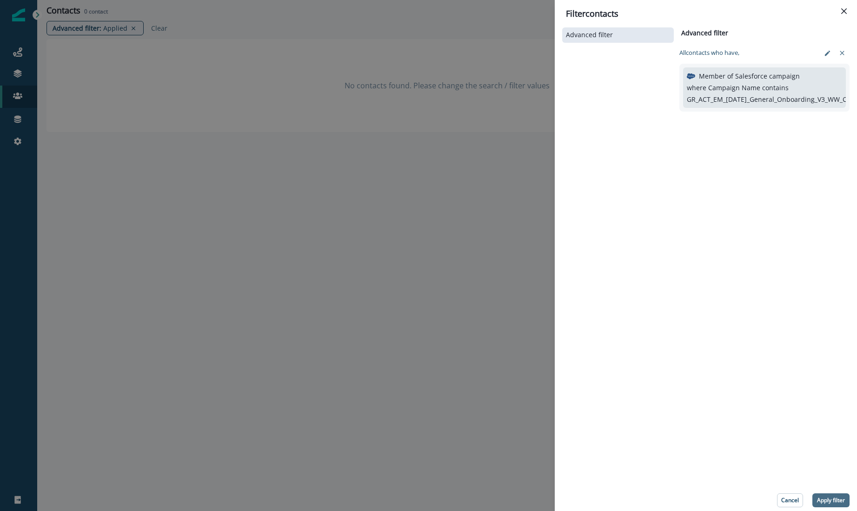
click at [824, 498] on p "Apply filter" at bounding box center [831, 500] width 28 height 7
